Goal: Task Accomplishment & Management: Manage account settings

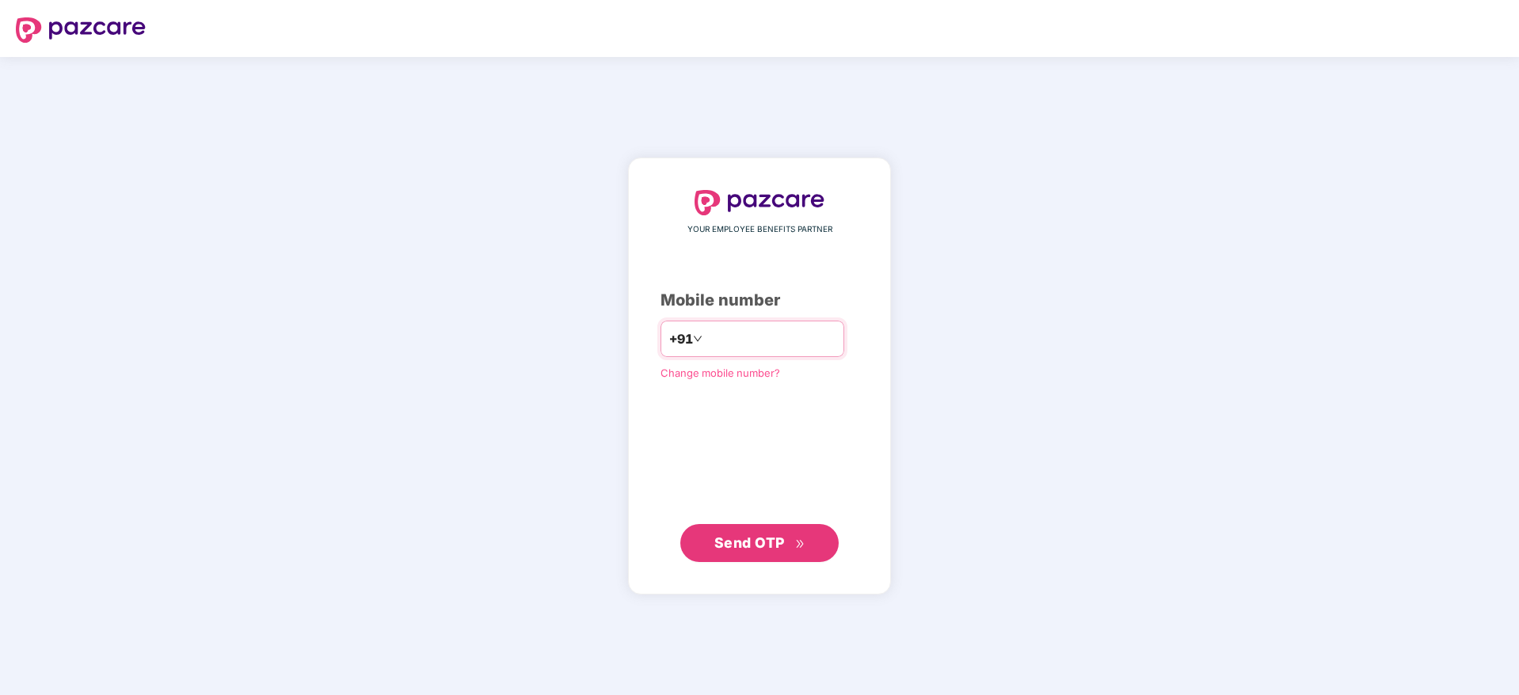
drag, startPoint x: 0, startPoint y: 0, endPoint x: 783, endPoint y: 339, distance: 853.4
click at [783, 339] on input "number" at bounding box center [771, 338] width 130 height 25
type input "**********"
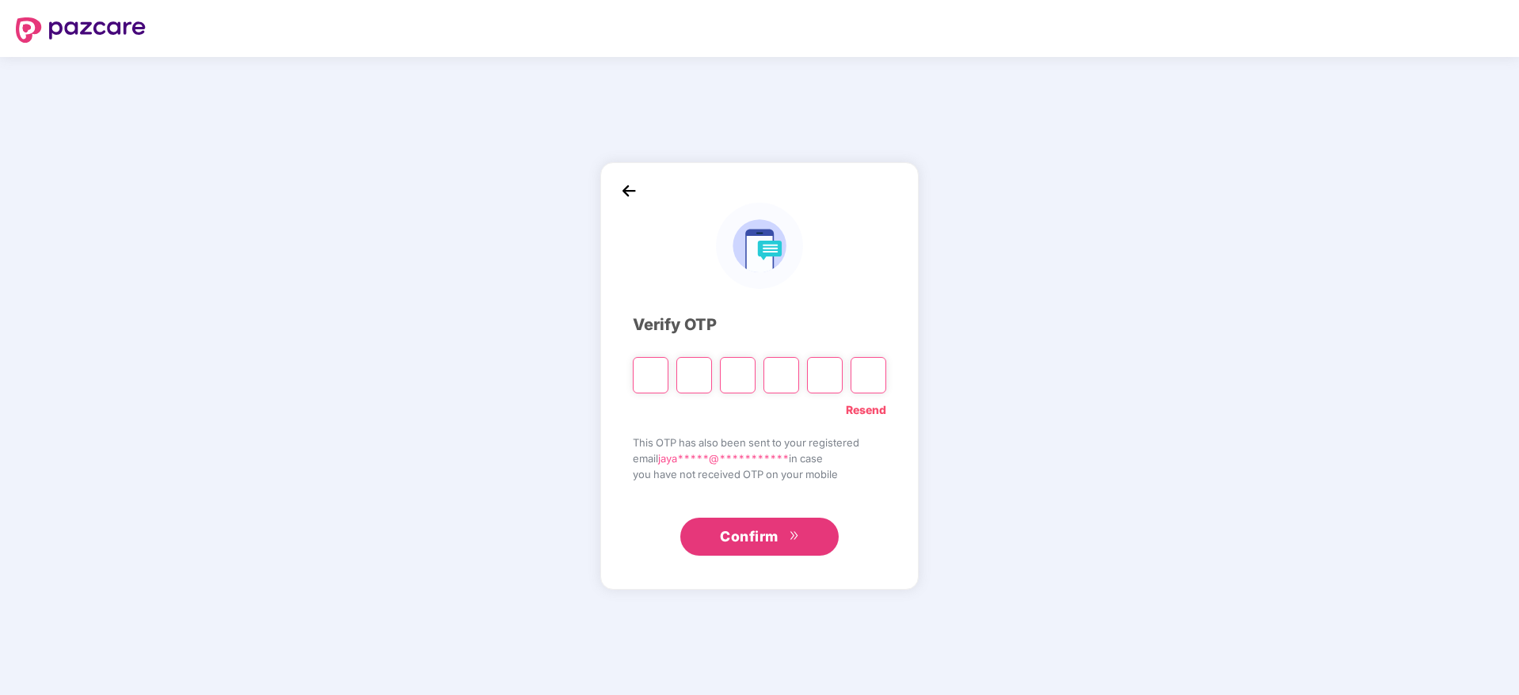
paste input "*"
type input "*"
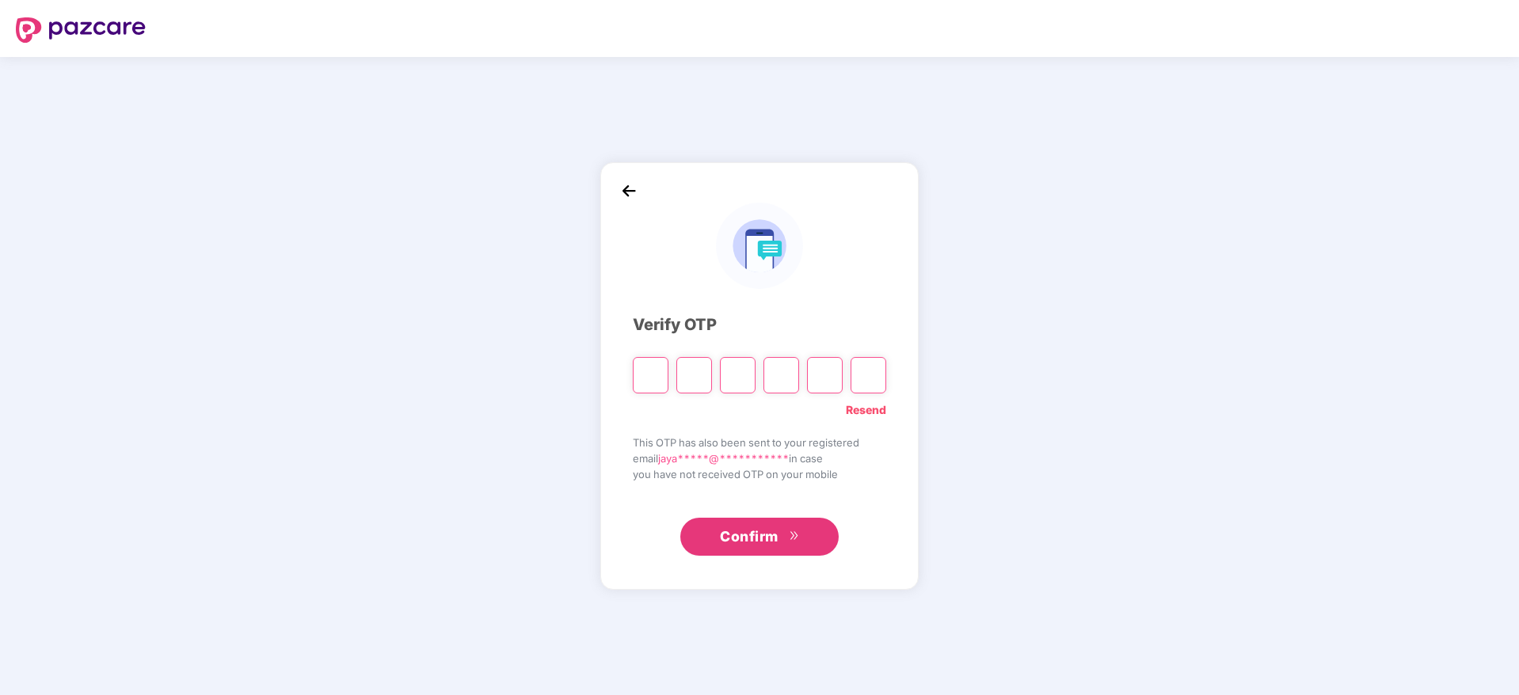
type input "*"
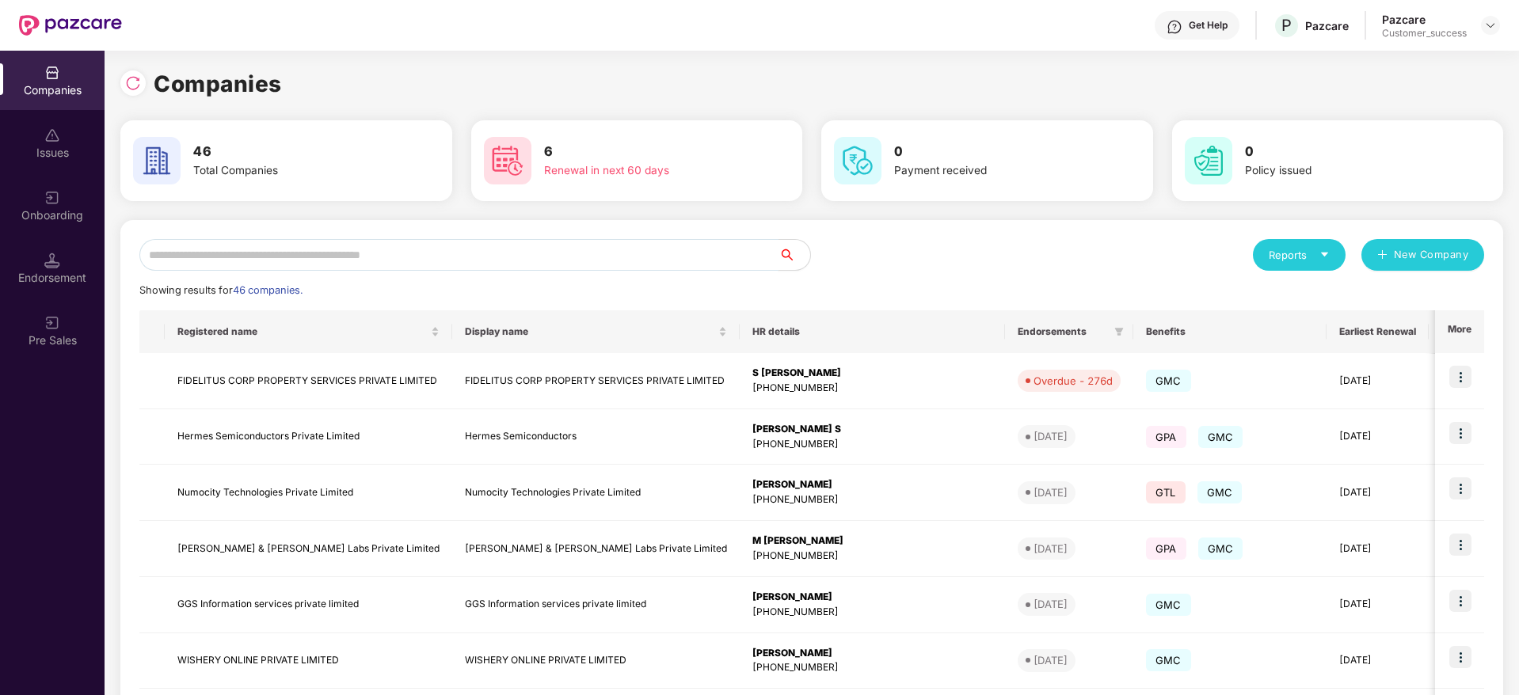
click at [484, 250] on input "text" at bounding box center [458, 255] width 639 height 32
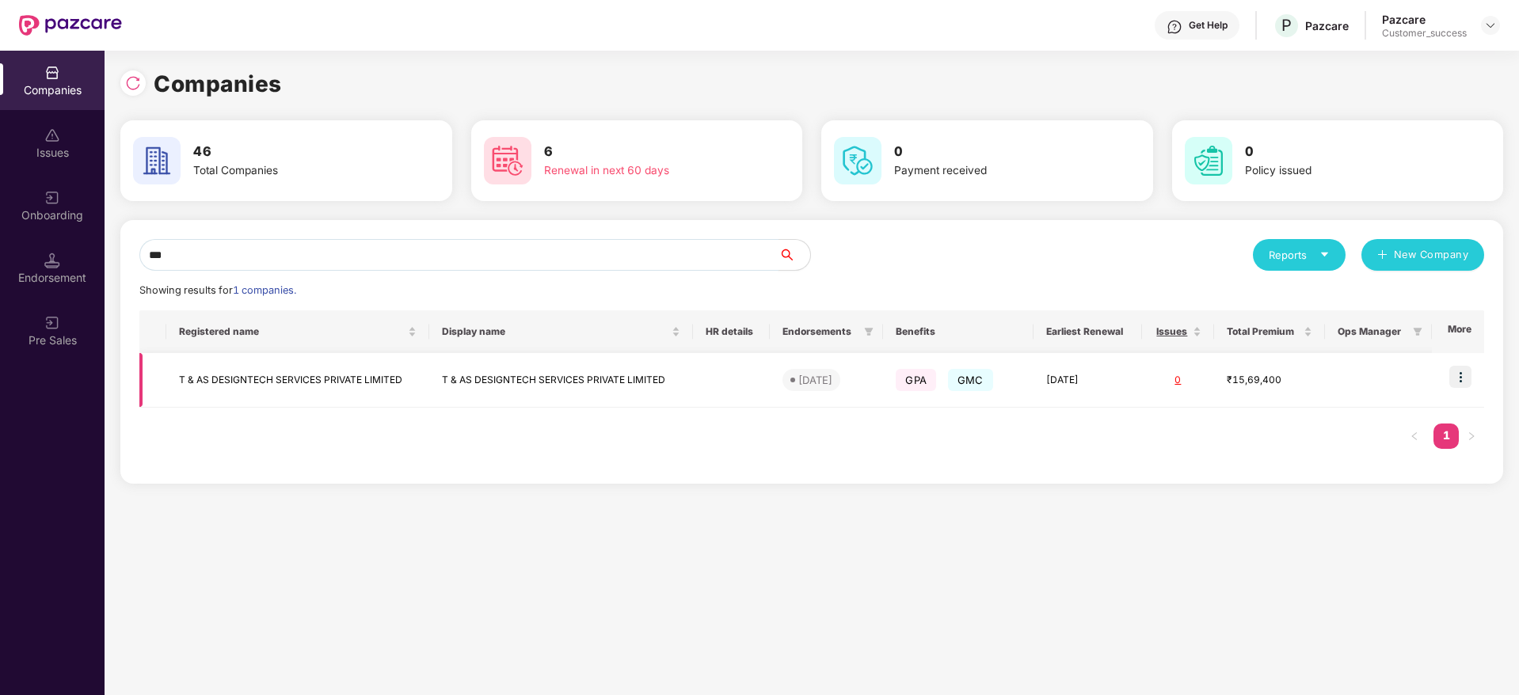
type input "***"
click at [1461, 376] on img at bounding box center [1460, 377] width 22 height 22
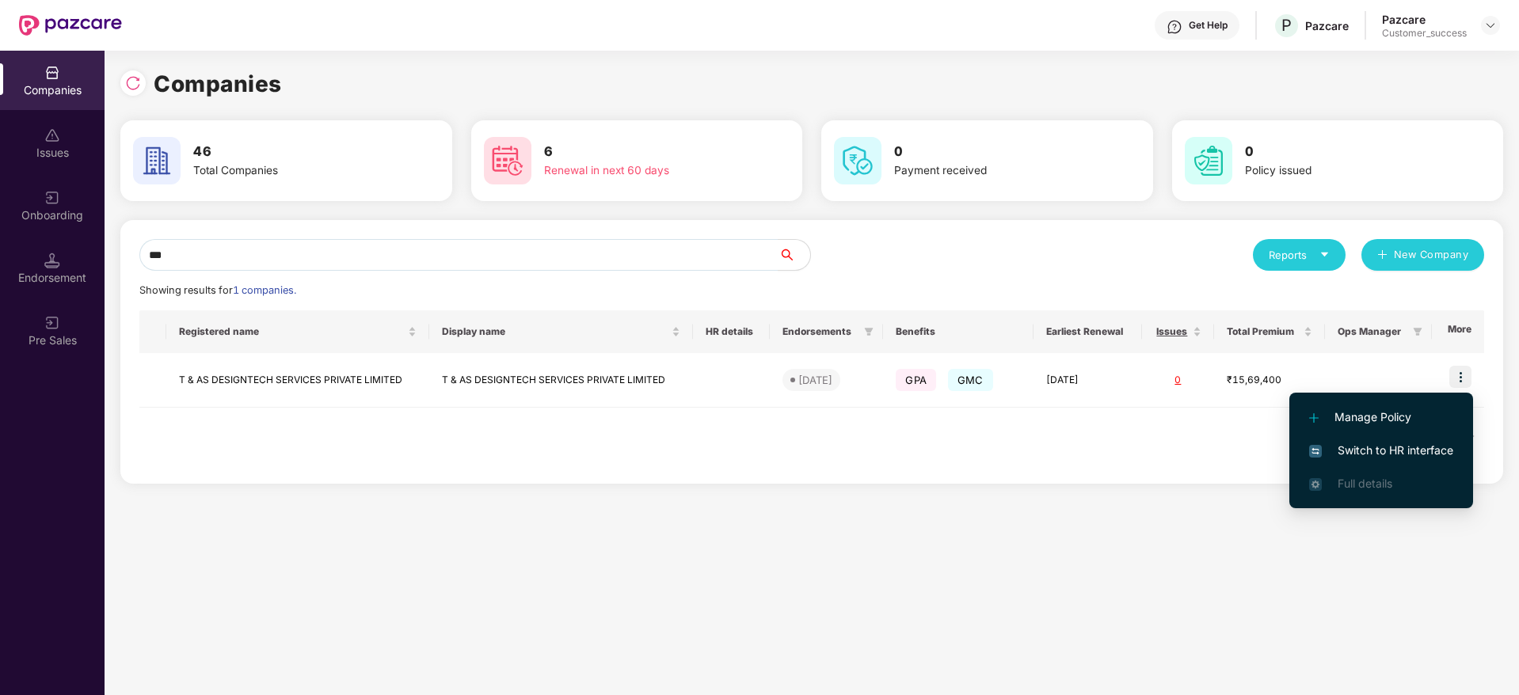
click at [1412, 448] on span "Switch to HR interface" at bounding box center [1381, 450] width 144 height 17
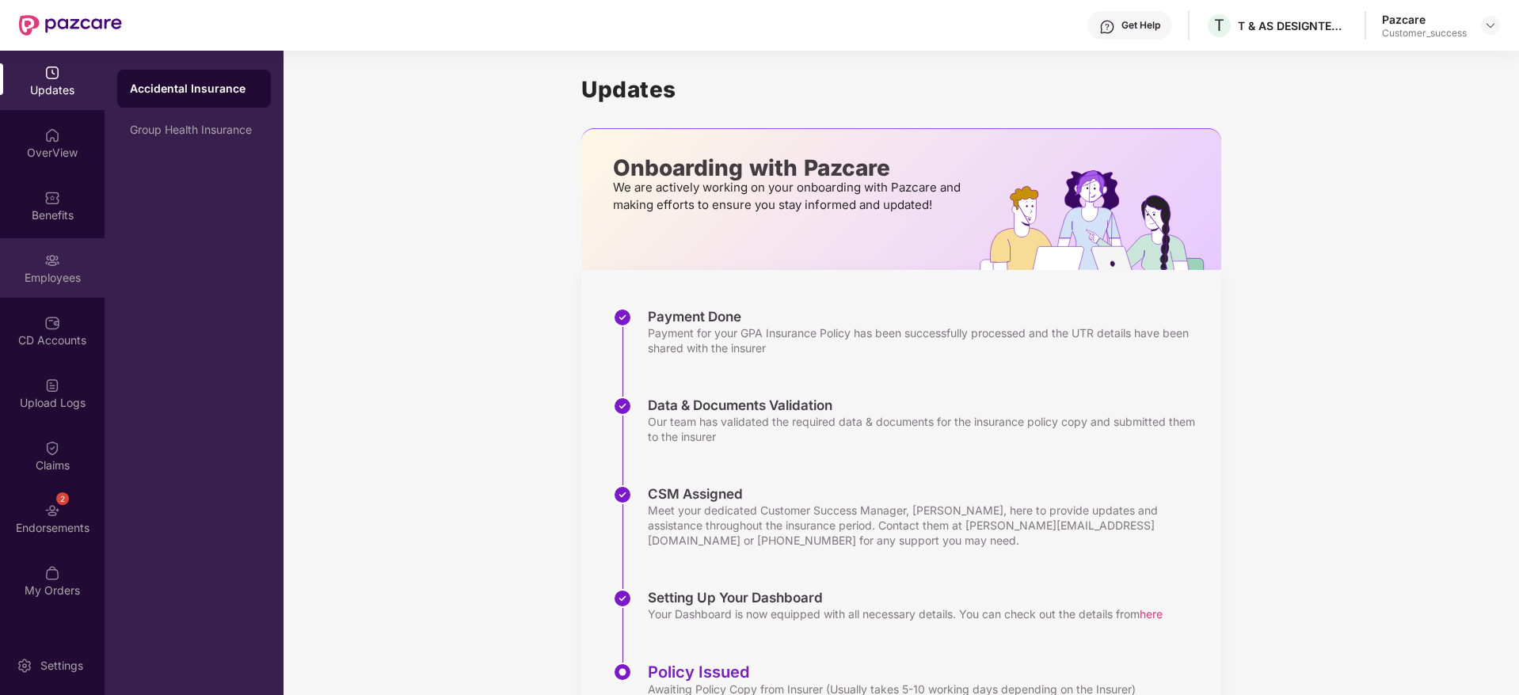
click at [70, 276] on div "Employees" at bounding box center [52, 278] width 105 height 16
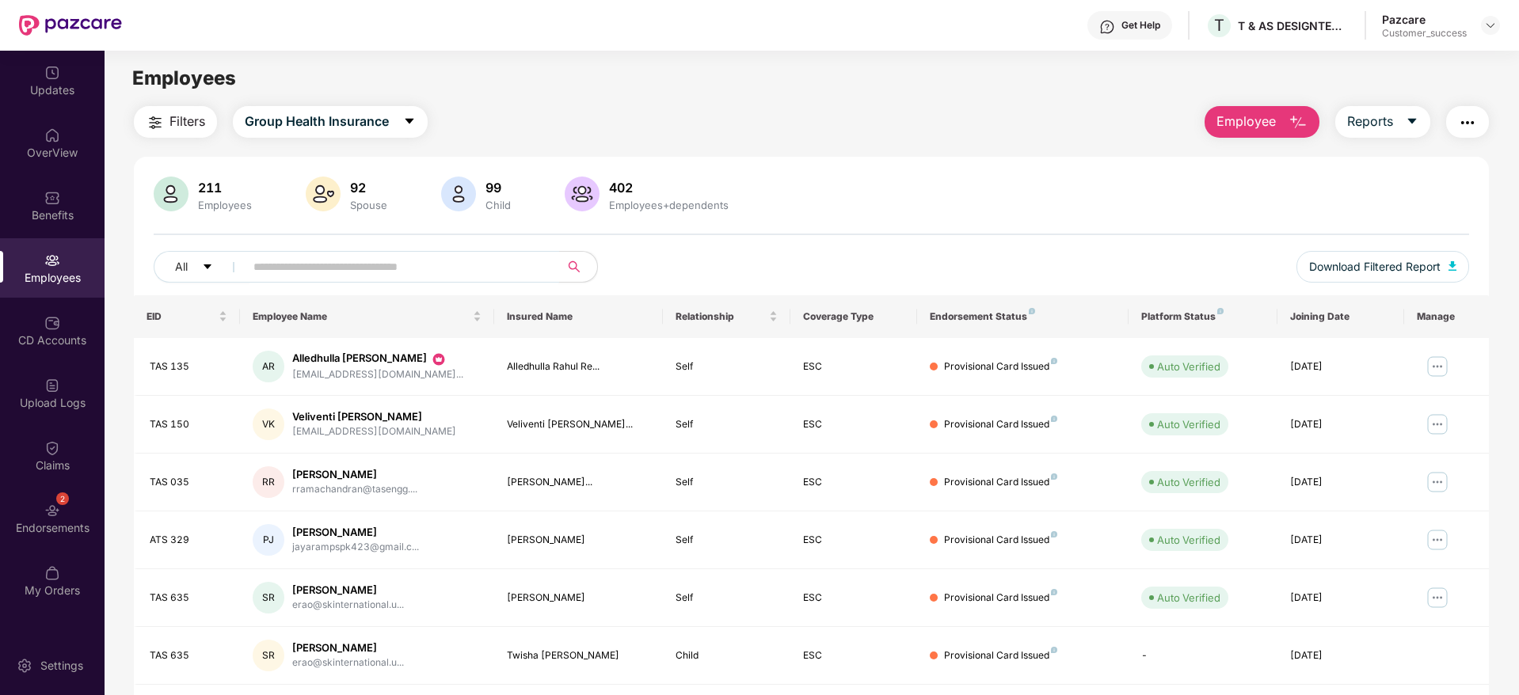
click at [517, 270] on input "text" at bounding box center [395, 267] width 284 height 24
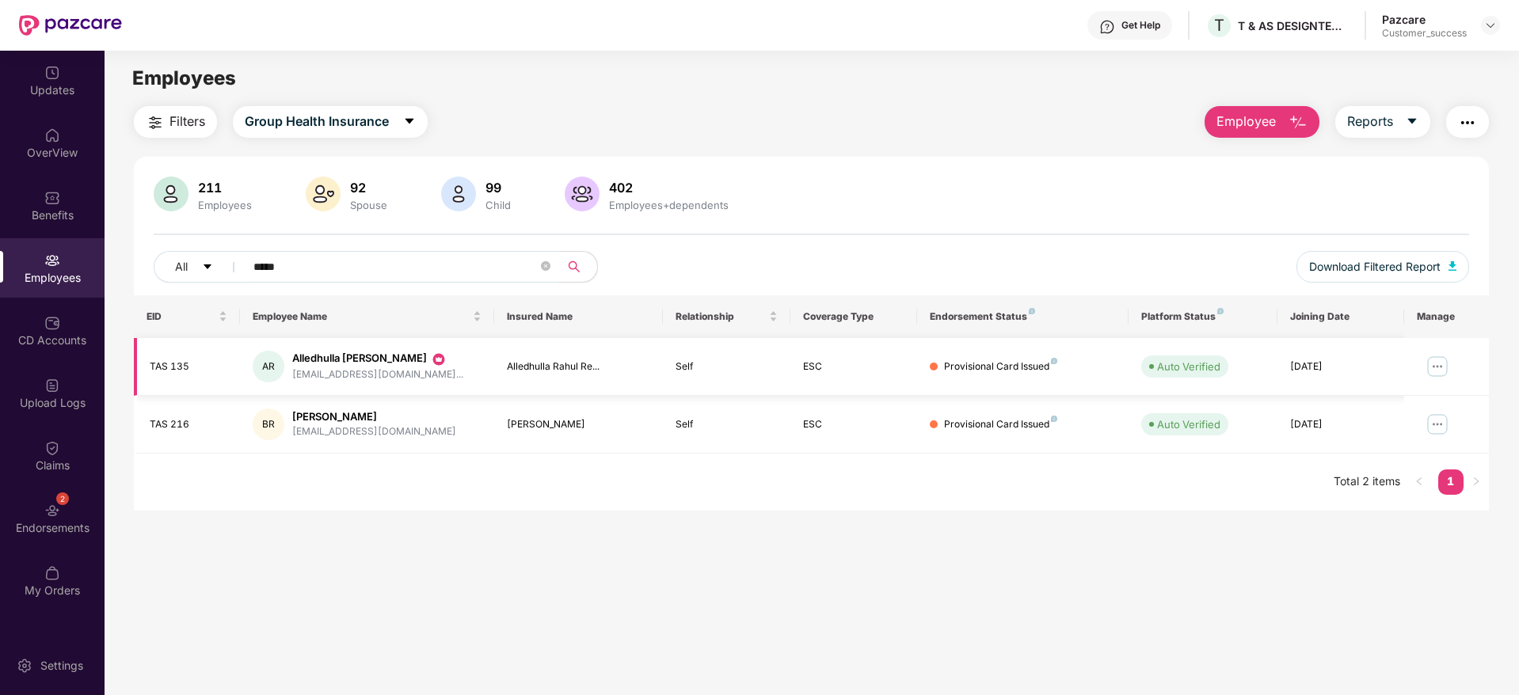
click at [1439, 362] on img at bounding box center [1437, 366] width 25 height 25
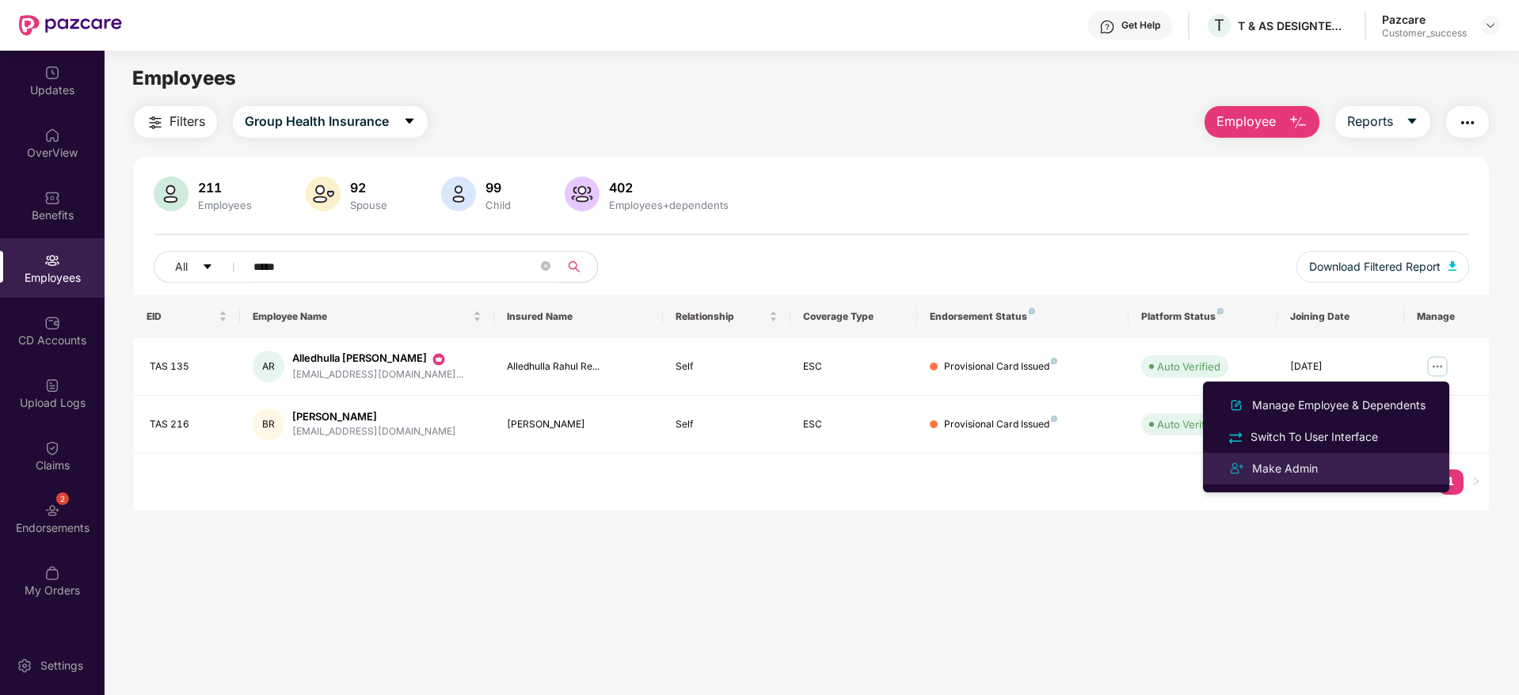
click at [1333, 463] on div "Make Admin" at bounding box center [1325, 468] width 205 height 19
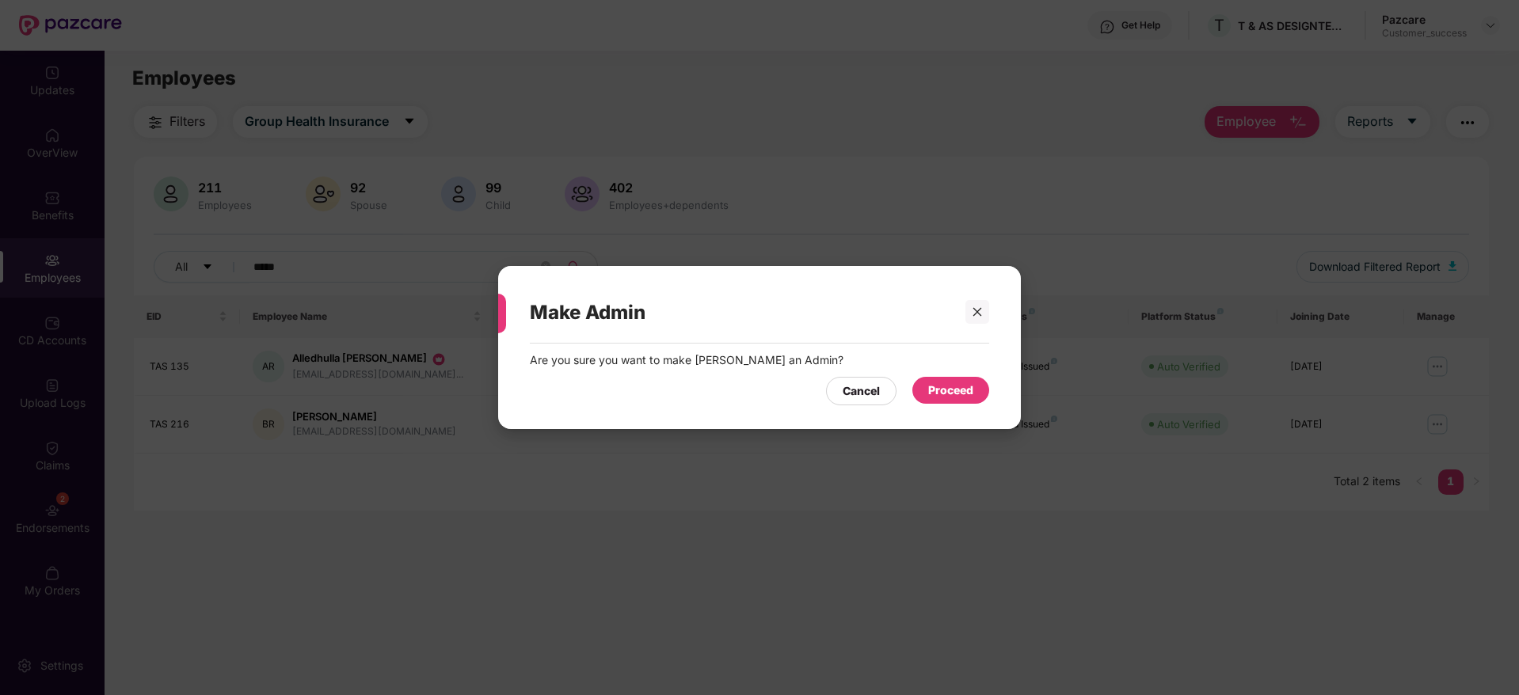
click at [957, 382] on div "Proceed" at bounding box center [950, 390] width 45 height 17
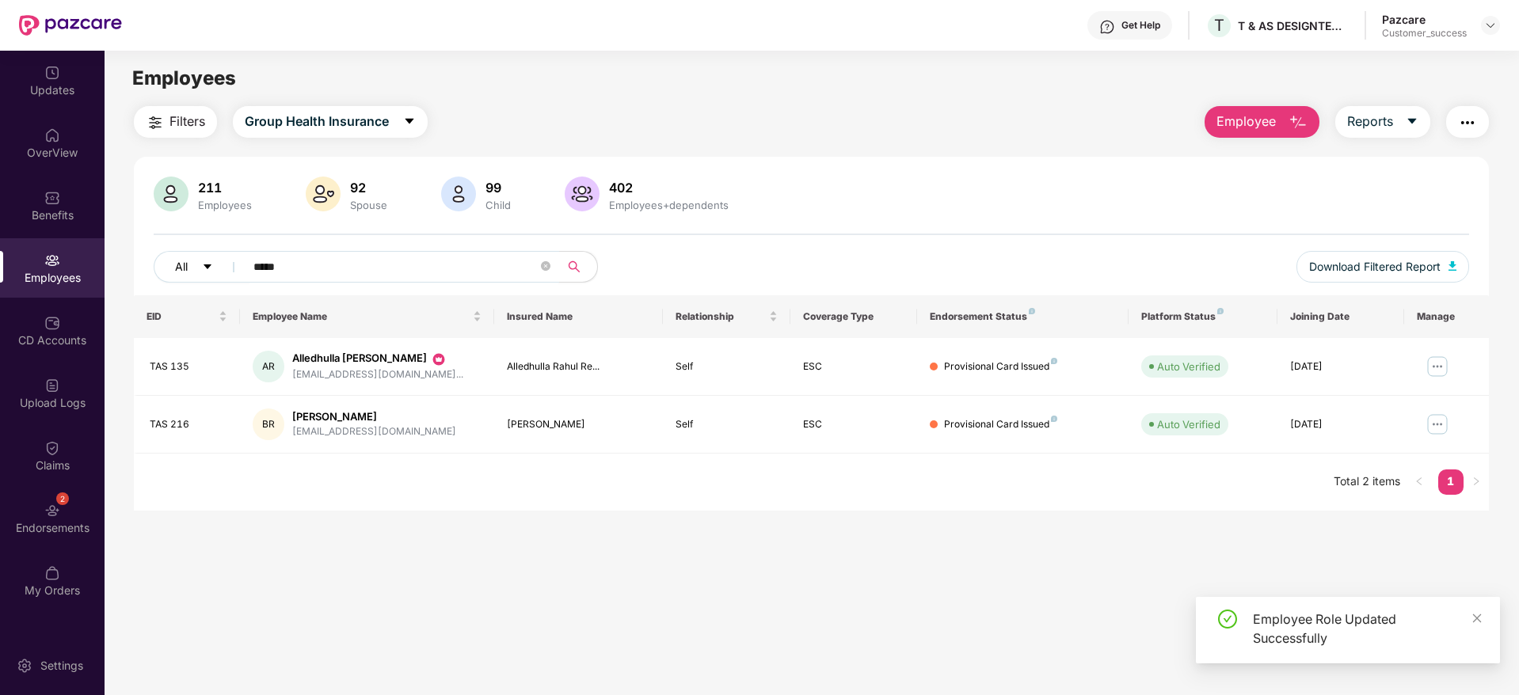
drag, startPoint x: 371, startPoint y: 270, endPoint x: 192, endPoint y: 262, distance: 179.1
click at [192, 262] on div "All *****" at bounding box center [537, 267] width 767 height 32
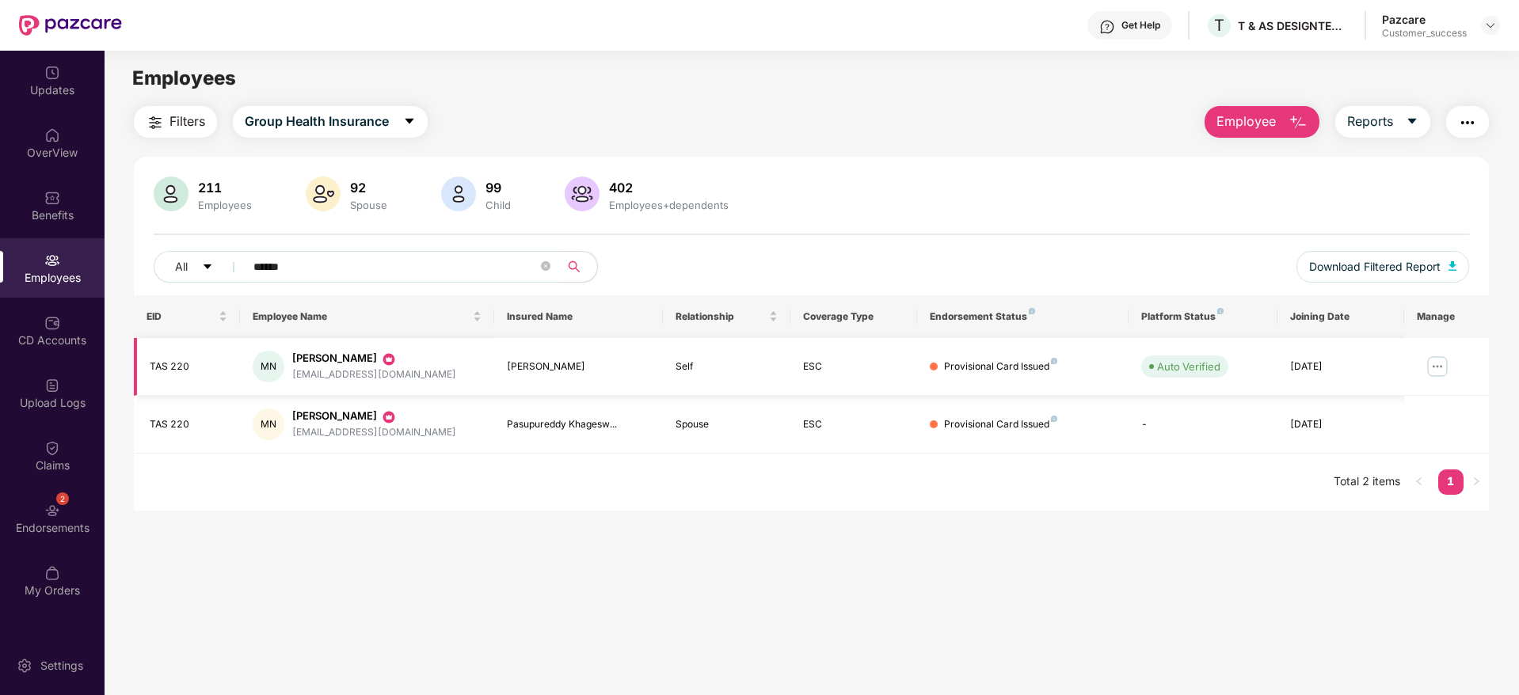
type input "******"
click at [1440, 348] on td at bounding box center [1446, 367] width 85 height 58
click at [1440, 363] on img at bounding box center [1437, 366] width 25 height 25
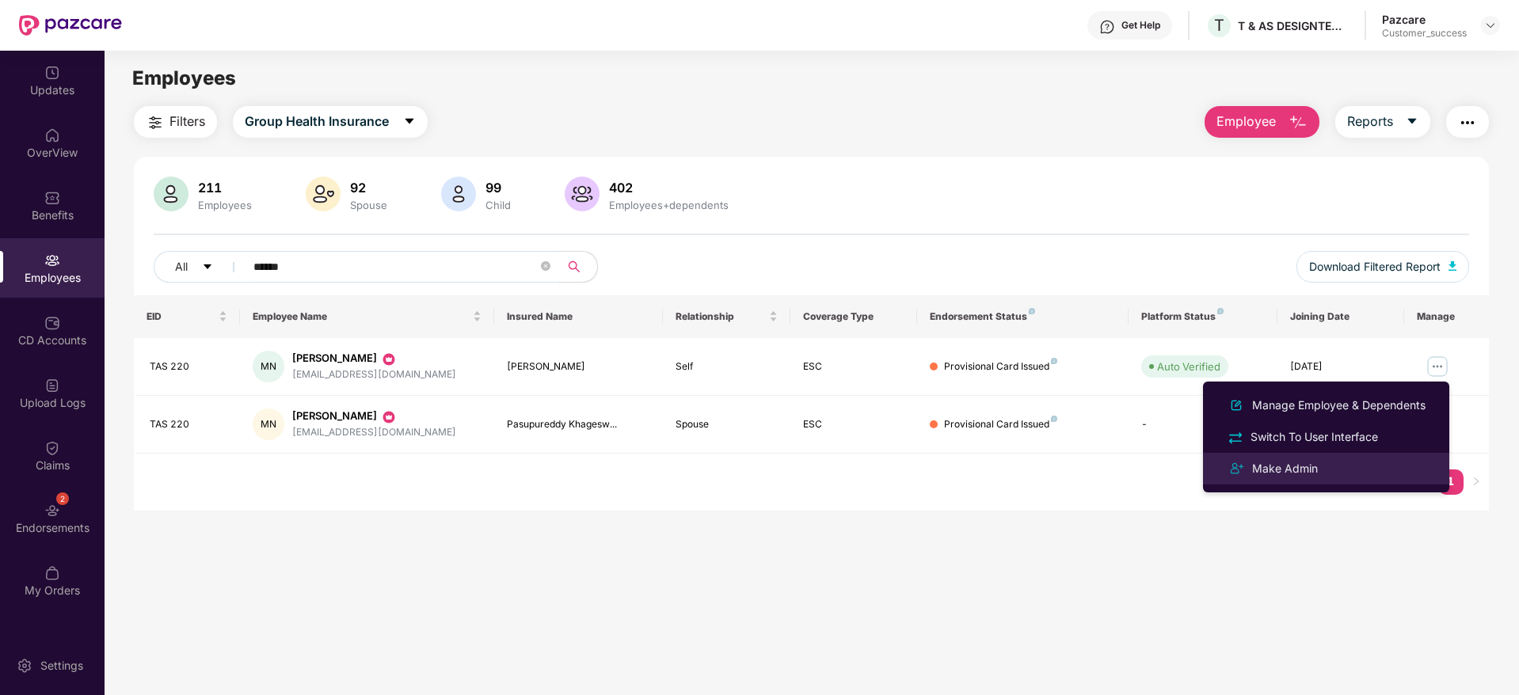
click at [1312, 472] on div "Make Admin" at bounding box center [1285, 468] width 72 height 17
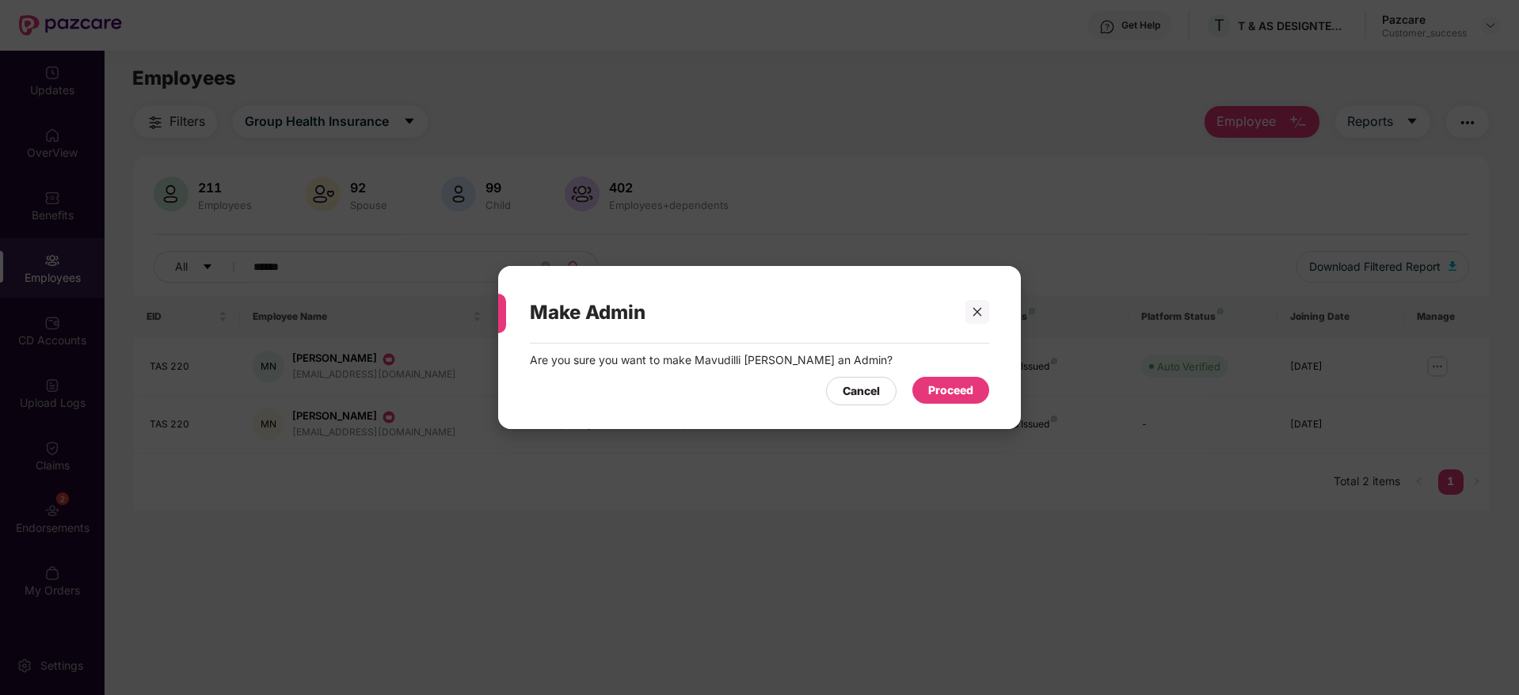
click at [948, 401] on div "Proceed" at bounding box center [950, 390] width 77 height 27
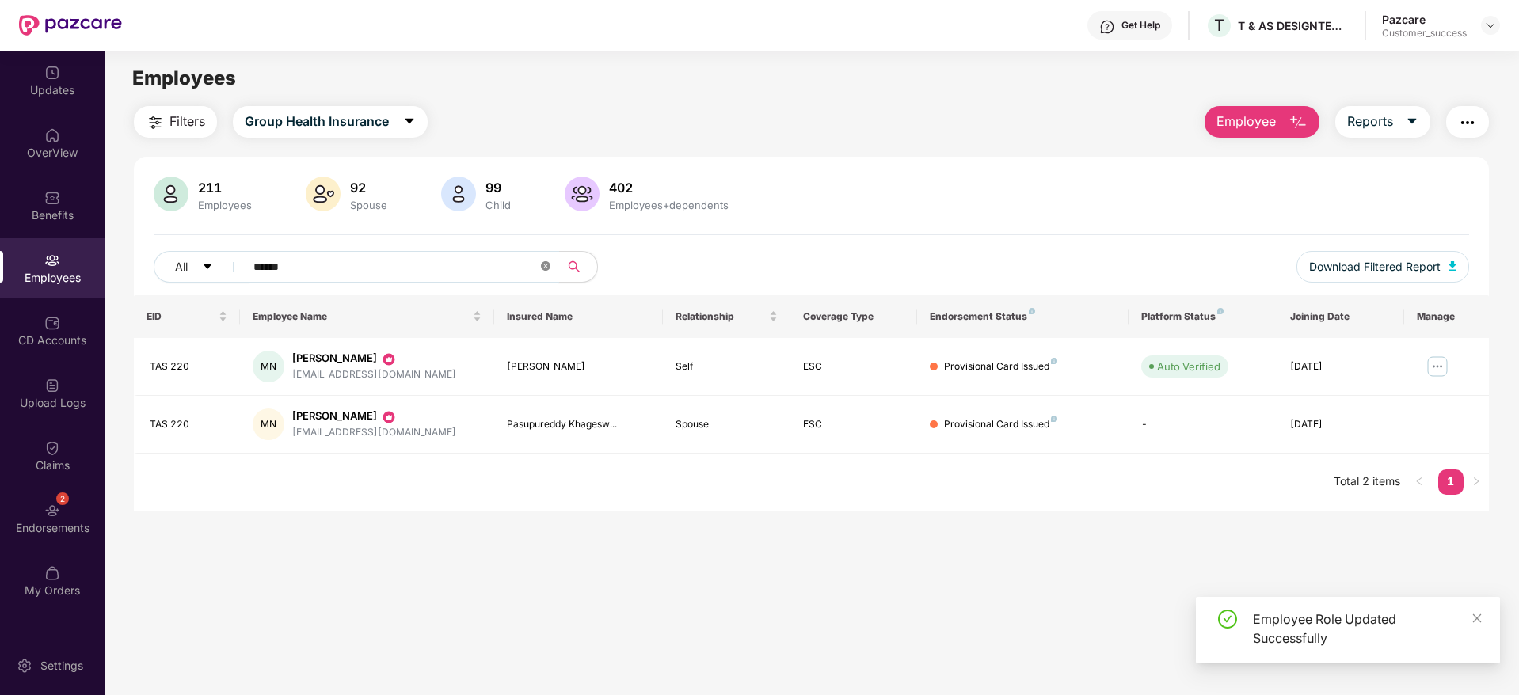
click at [542, 268] on icon "close-circle" at bounding box center [546, 266] width 10 height 10
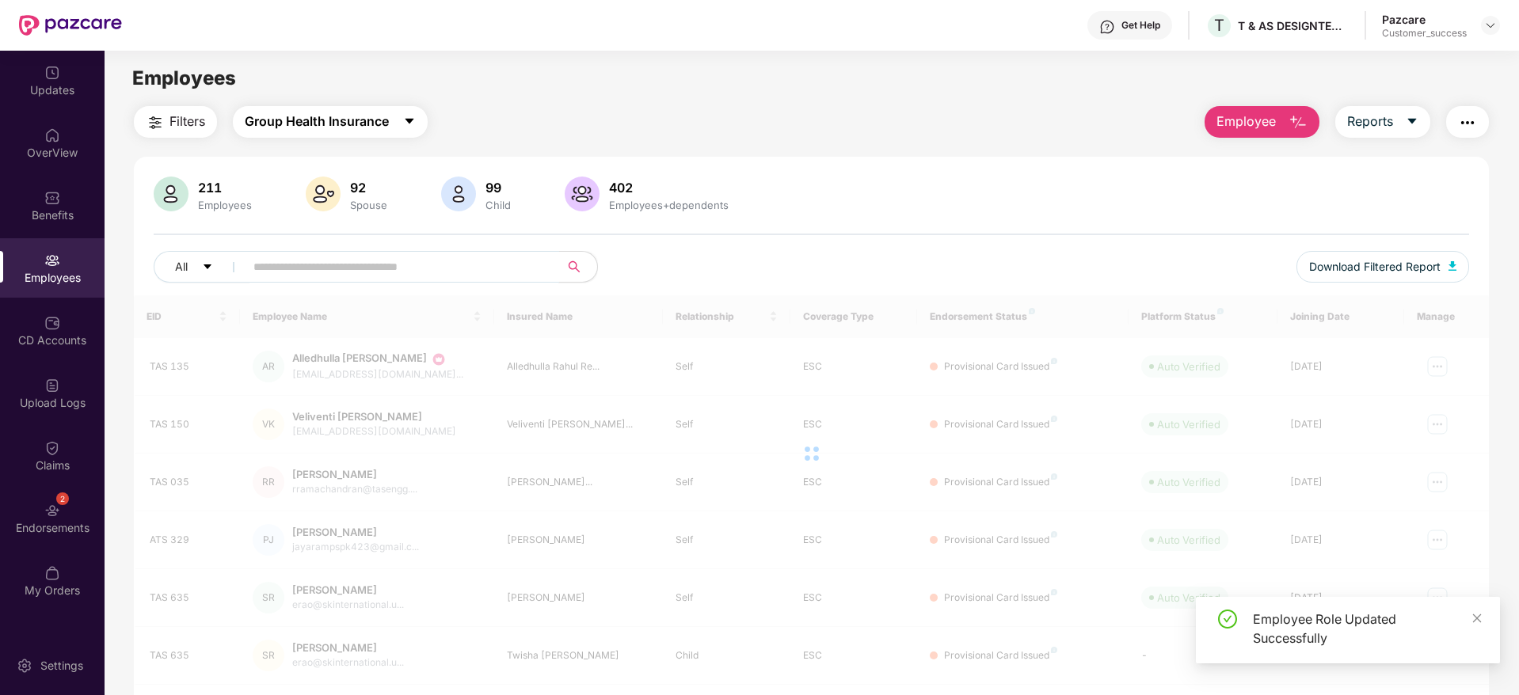
click at [329, 119] on span "Group Health Insurance" at bounding box center [317, 122] width 144 height 20
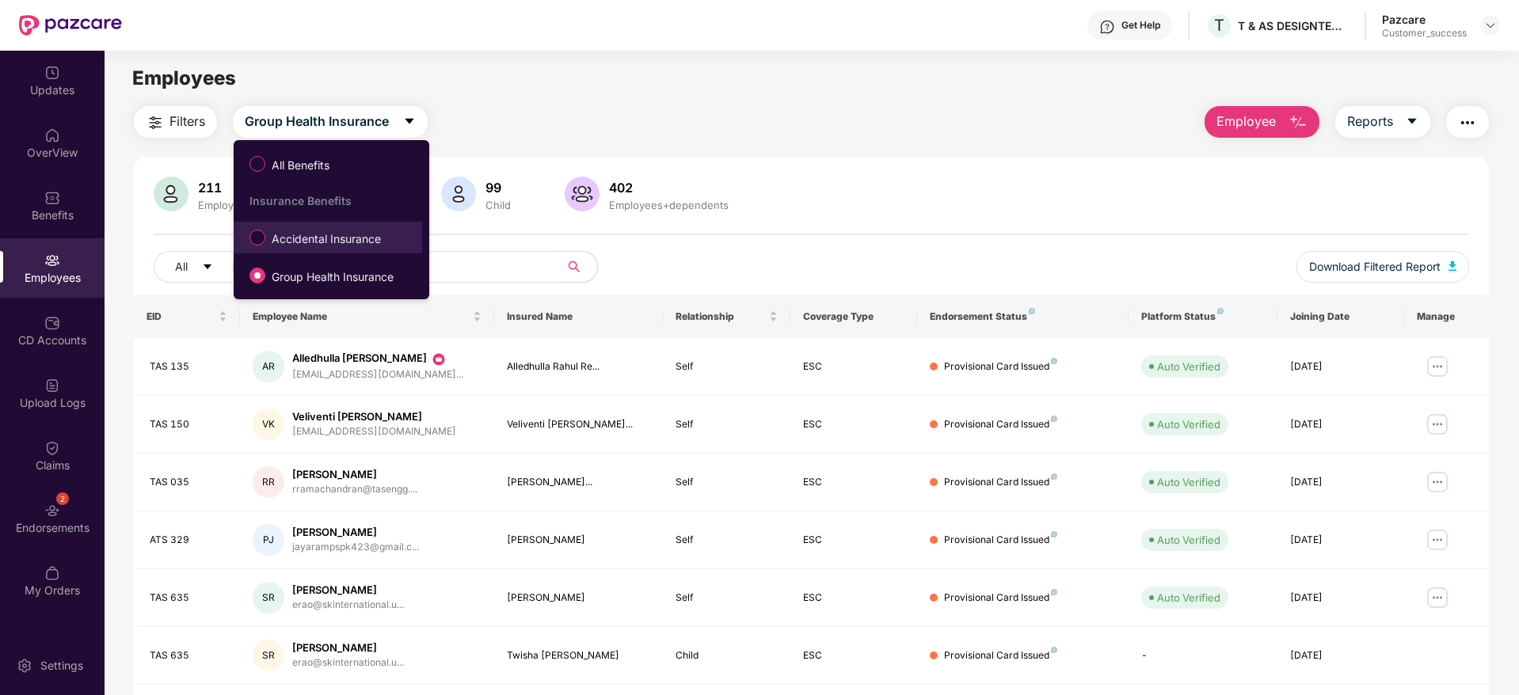
click at [343, 240] on span "Accidental Insurance" at bounding box center [326, 238] width 122 height 17
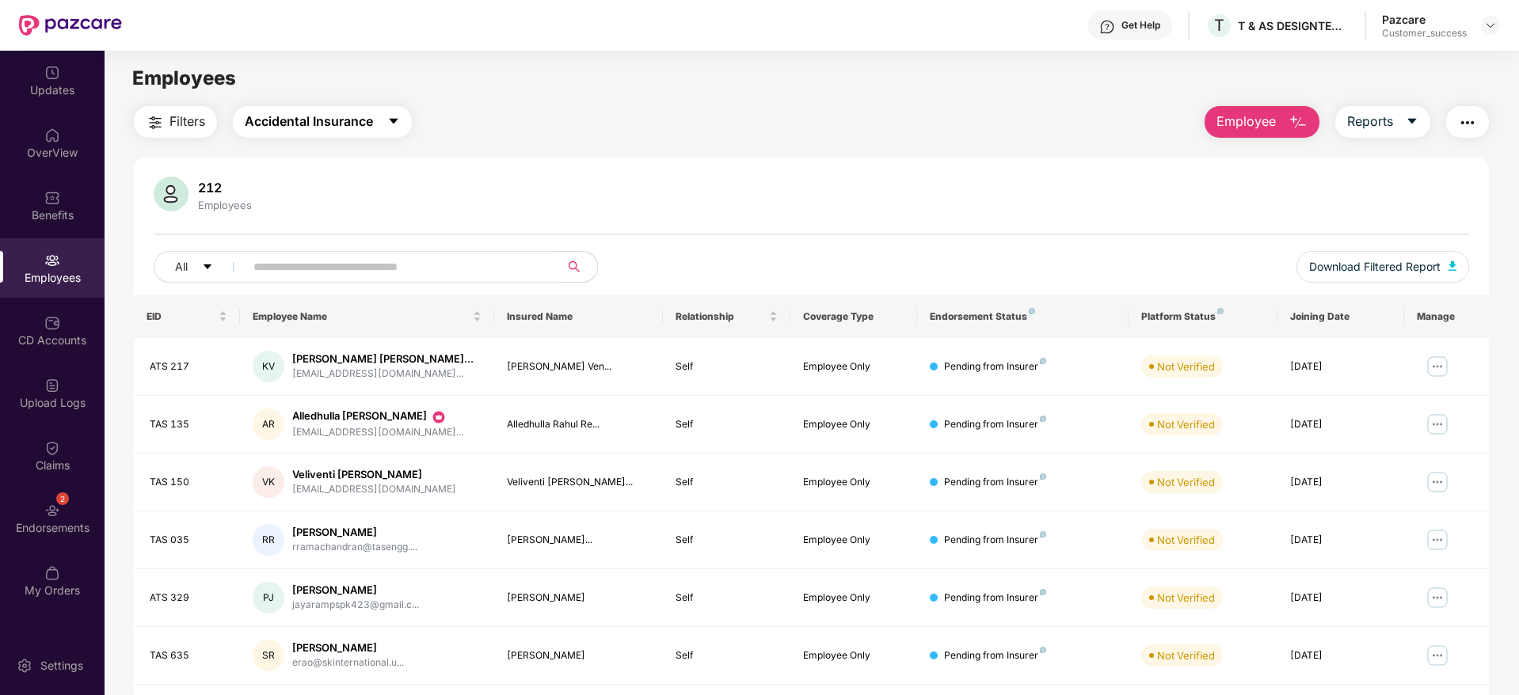
click at [356, 132] on button "Accidental Insurance" at bounding box center [322, 122] width 179 height 32
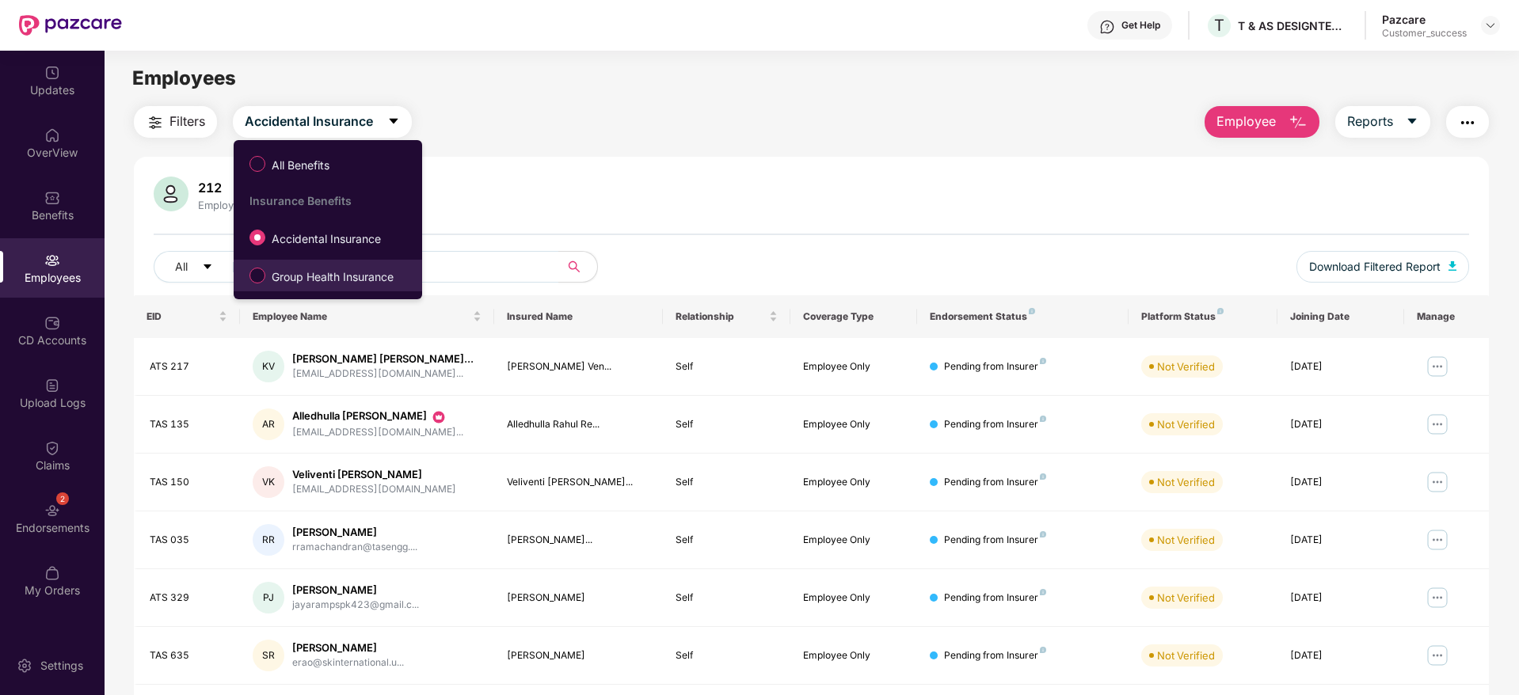
click at [355, 282] on span "Group Health Insurance" at bounding box center [332, 276] width 135 height 17
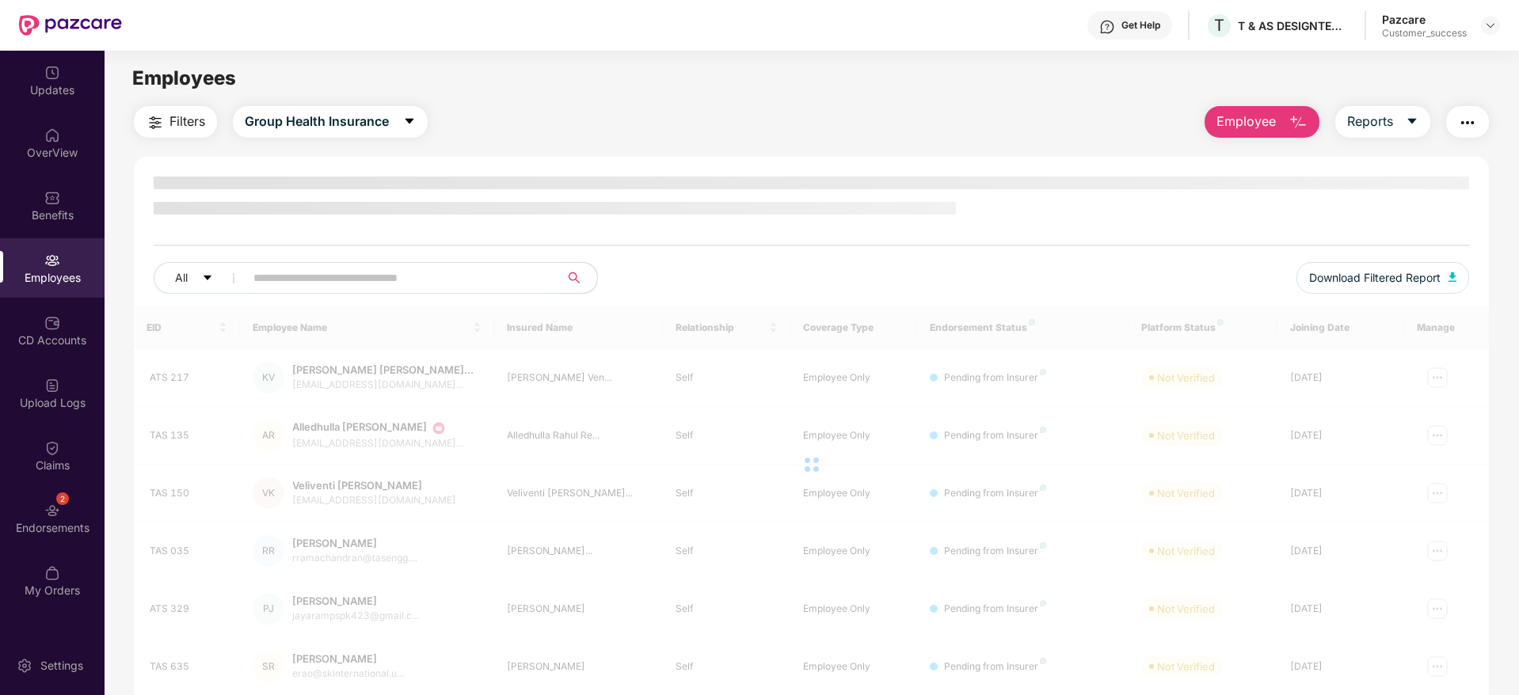
click at [664, 162] on div "All Download Filtered Report EID Employee Name Insured Name Relationship Covera…" at bounding box center [811, 571] width 1355 height 828
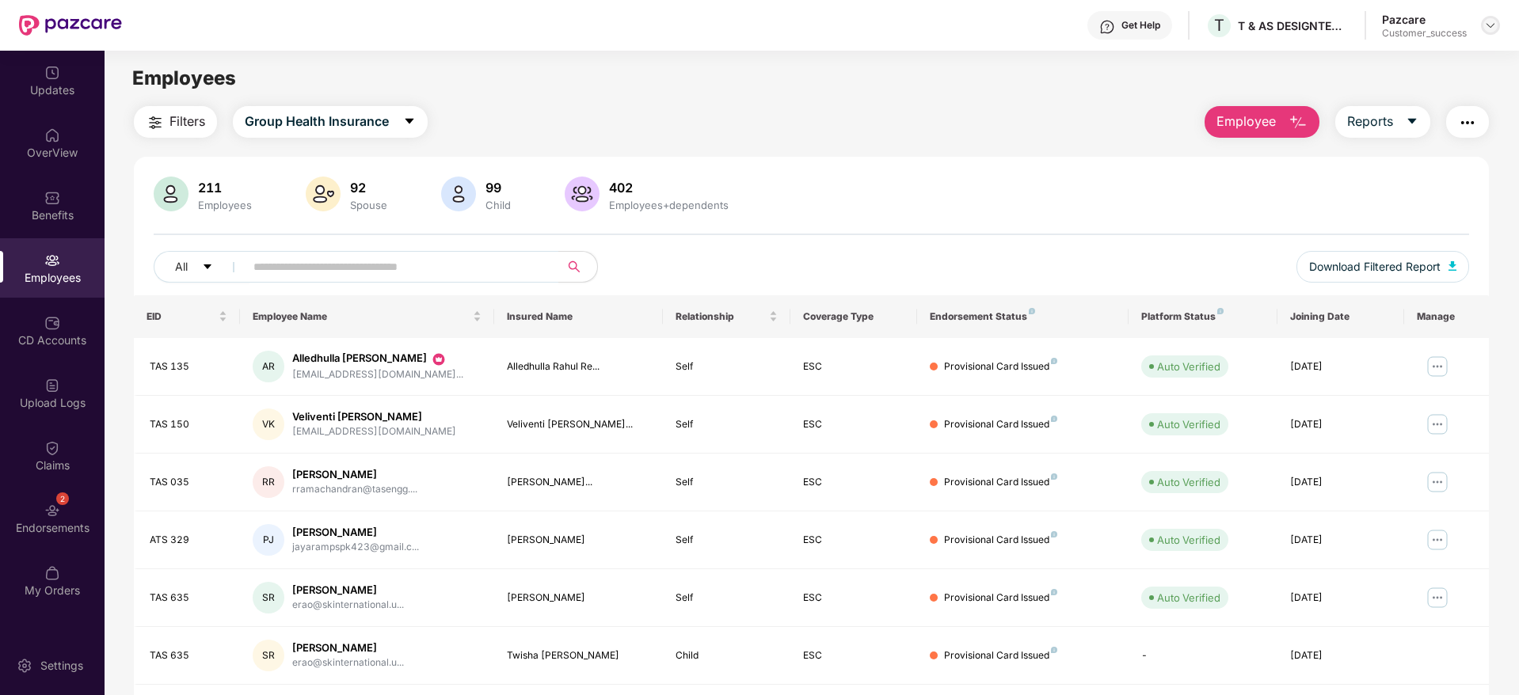
click at [1486, 32] on div at bounding box center [1490, 25] width 19 height 19
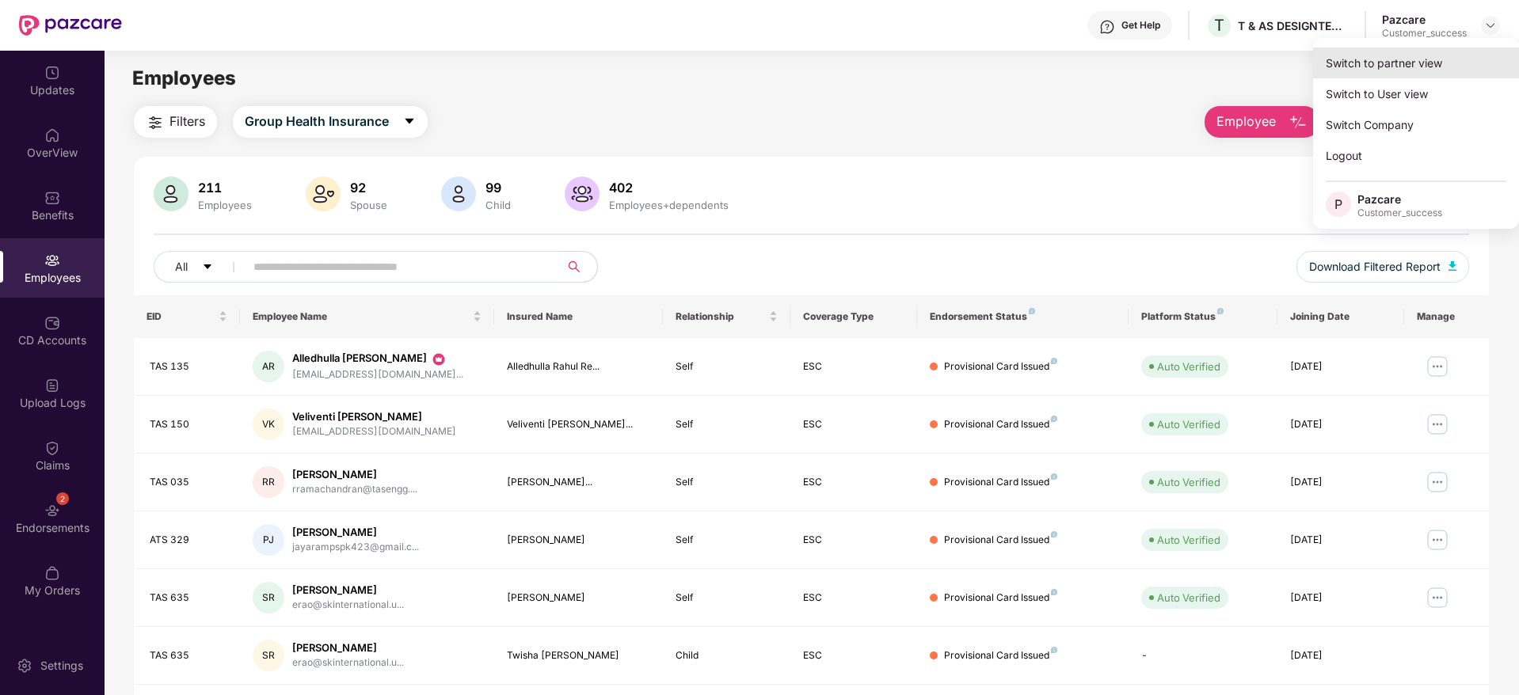
click at [1436, 52] on div "Switch to partner view" at bounding box center [1416, 63] width 206 height 31
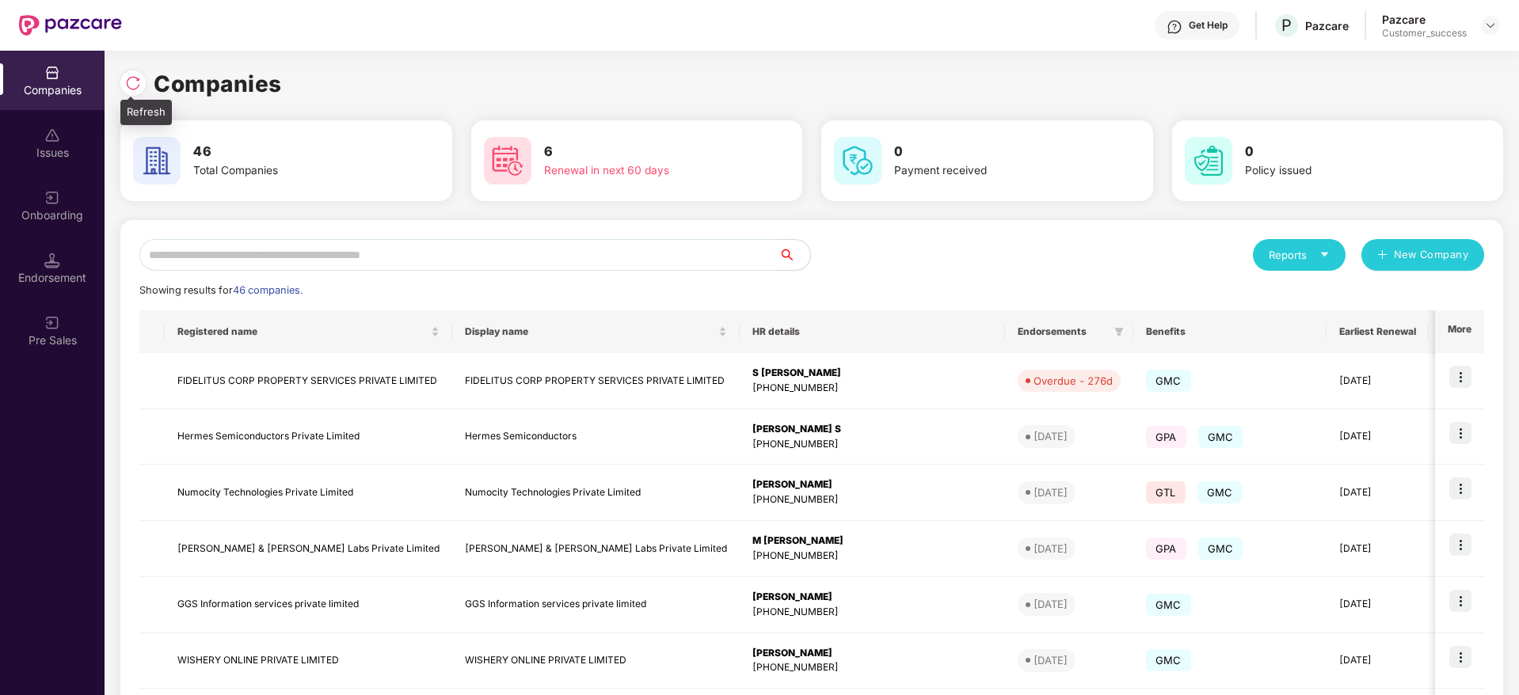
click at [130, 78] on img at bounding box center [133, 83] width 16 height 16
